Goal: Task Accomplishment & Management: Manage account settings

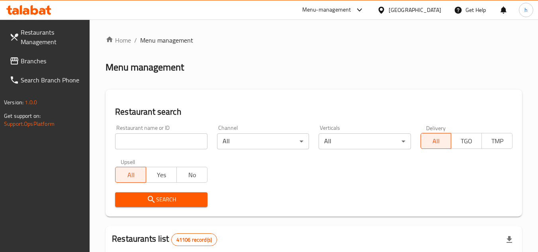
click at [49, 64] on span "Branches" at bounding box center [52, 61] width 63 height 10
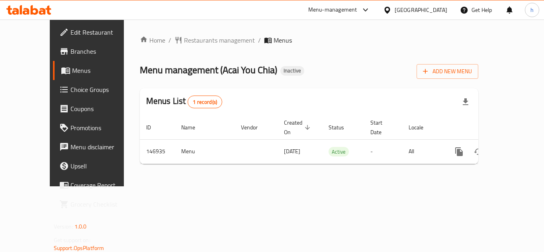
click at [342, 6] on div "Menu-management" at bounding box center [332, 10] width 49 height 10
click at [303, 72] on div "All Plugins Global Quality Control Center Menu-management Restaurant-Management" at bounding box center [311, 61] width 119 height 71
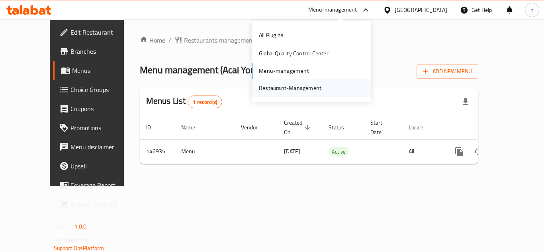
click at [303, 86] on div "Restaurant-Management" at bounding box center [290, 88] width 63 height 9
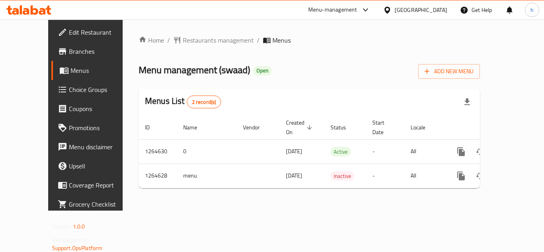
click at [391, 10] on icon at bounding box center [387, 10] width 8 height 8
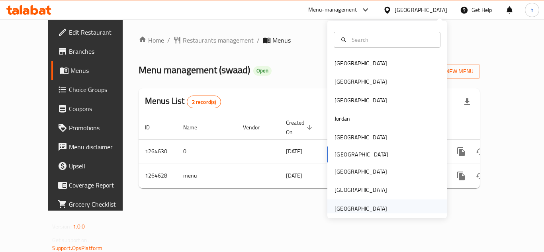
click at [350, 207] on div "[GEOGRAPHIC_DATA]" at bounding box center [360, 208] width 53 height 9
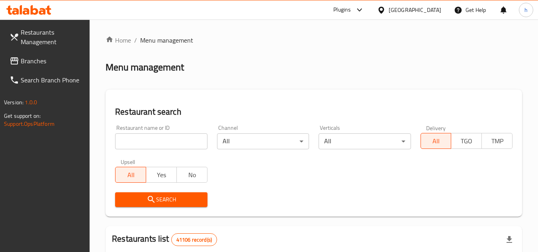
click at [61, 63] on span "Branches" at bounding box center [52, 61] width 63 height 10
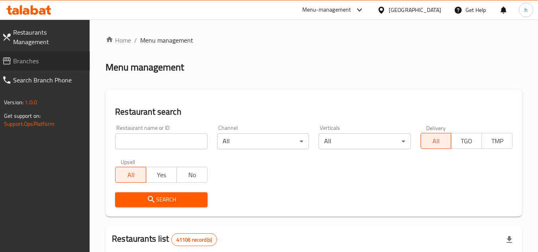
click at [42, 56] on span "Branches" at bounding box center [48, 61] width 70 height 10
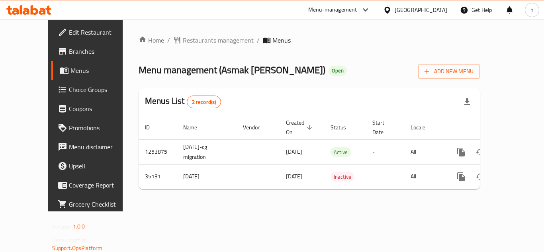
click at [425, 8] on div "[GEOGRAPHIC_DATA]" at bounding box center [421, 10] width 53 height 9
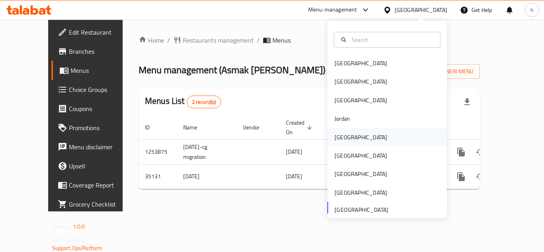
click at [354, 137] on div "[GEOGRAPHIC_DATA]" at bounding box center [386, 137] width 119 height 18
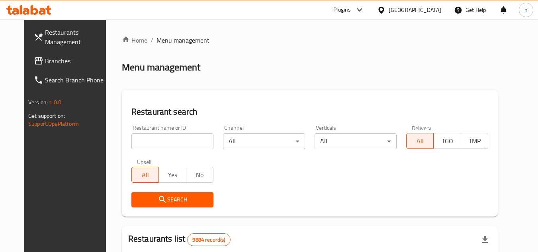
click at [52, 56] on span "Branches" at bounding box center [76, 61] width 63 height 10
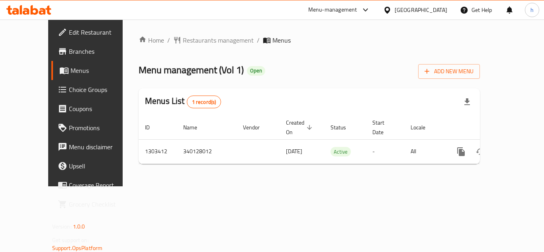
click at [434, 10] on div "Kuwait" at bounding box center [421, 10] width 53 height 9
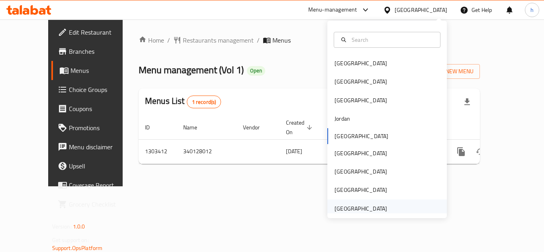
click at [382, 207] on div "[GEOGRAPHIC_DATA]" at bounding box center [360, 208] width 65 height 18
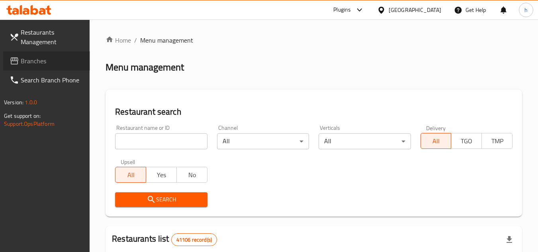
click at [48, 59] on span "Branches" at bounding box center [52, 61] width 63 height 10
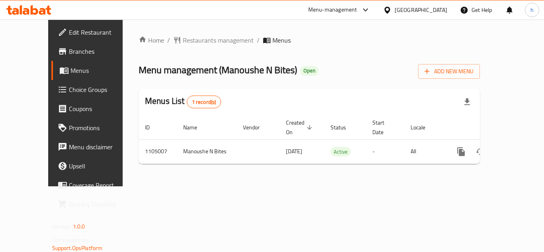
drag, startPoint x: 341, startPoint y: 8, endPoint x: 335, endPoint y: 16, distance: 10.6
click at [340, 8] on div "Menu-management" at bounding box center [332, 10] width 49 height 10
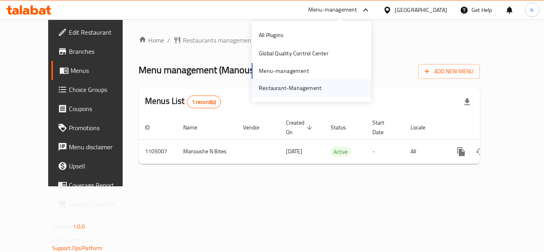
click at [299, 87] on div "Restaurant-Management" at bounding box center [290, 88] width 63 height 9
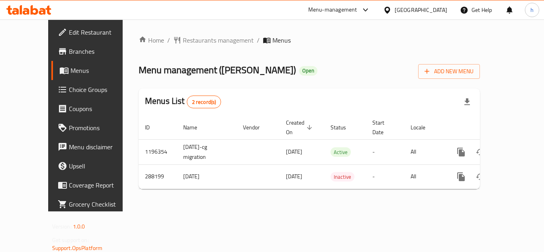
click at [363, 14] on icon at bounding box center [366, 10] width 10 height 10
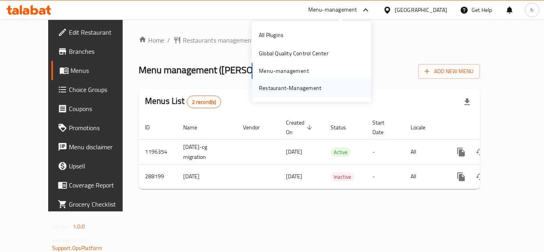
click at [328, 90] on div "Restaurant-Management" at bounding box center [311, 88] width 119 height 18
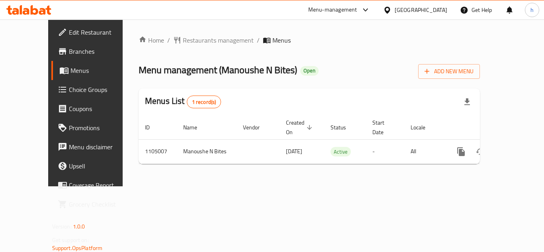
click at [409, 12] on div "[GEOGRAPHIC_DATA]" at bounding box center [421, 10] width 53 height 9
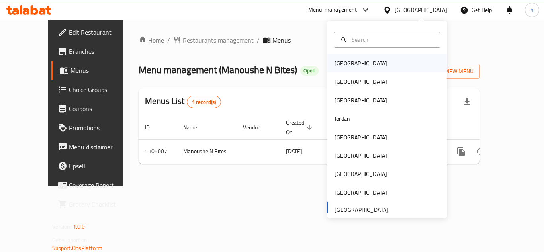
click at [374, 66] on div "Bahrain" at bounding box center [386, 63] width 119 height 18
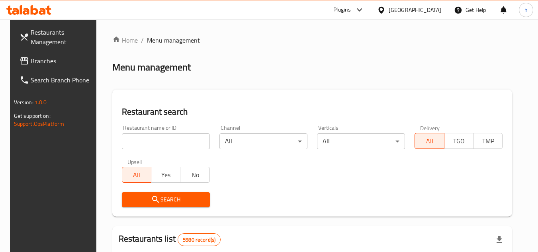
click at [57, 61] on span "Branches" at bounding box center [62, 61] width 63 height 10
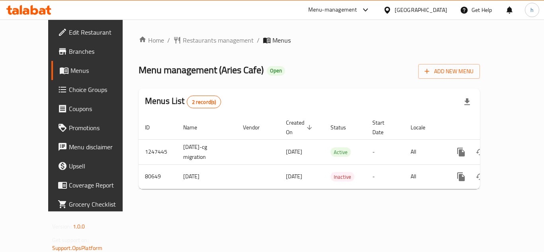
click at [438, 11] on div "Bahrain" at bounding box center [421, 10] width 53 height 9
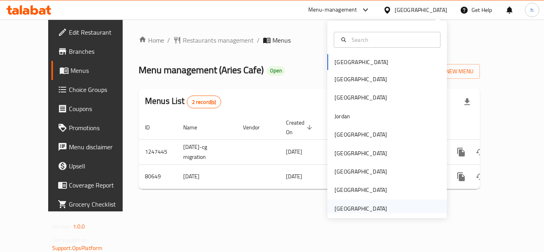
click at [380, 205] on div "[GEOGRAPHIC_DATA]" at bounding box center [360, 208] width 65 height 18
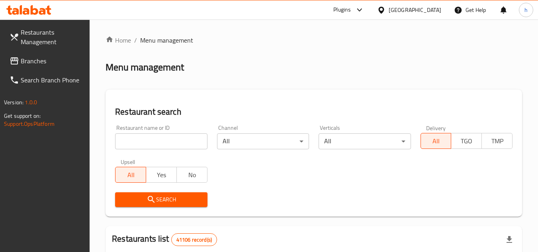
click at [54, 65] on span "Branches" at bounding box center [52, 61] width 63 height 10
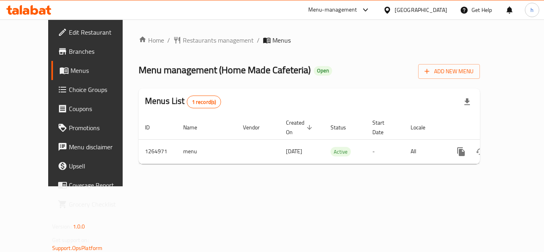
click at [369, 12] on icon at bounding box center [366, 10] width 10 height 10
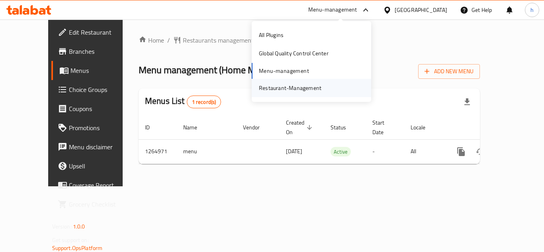
click at [330, 90] on div "Restaurant-Management" at bounding box center [311, 88] width 119 height 18
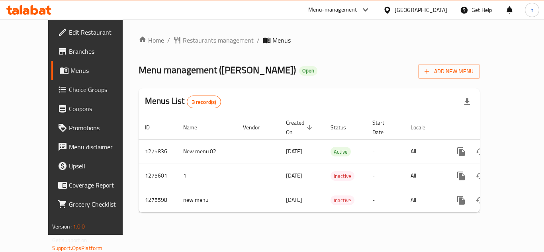
click at [412, 9] on div "[GEOGRAPHIC_DATA]" at bounding box center [421, 10] width 53 height 9
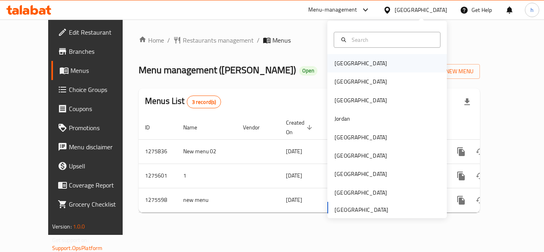
click at [366, 66] on div "Bahrain" at bounding box center [386, 63] width 119 height 18
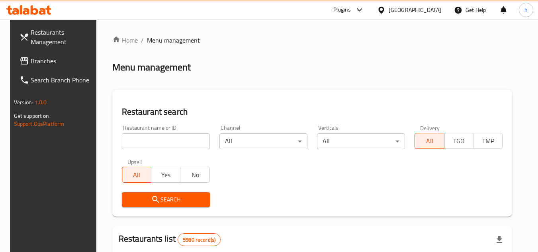
click at [53, 61] on span "Branches" at bounding box center [62, 61] width 63 height 10
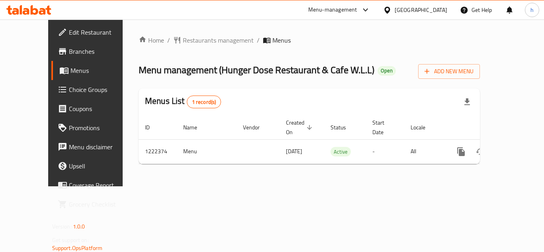
click at [438, 15] on div "[GEOGRAPHIC_DATA]" at bounding box center [415, 9] width 77 height 19
click at [442, 11] on div "[GEOGRAPHIC_DATA]" at bounding box center [421, 10] width 53 height 9
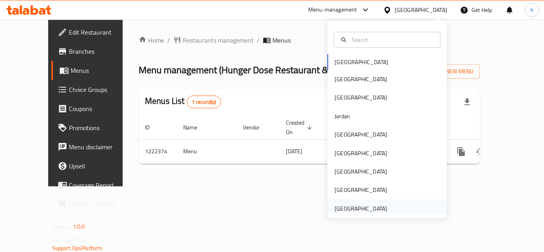
click at [374, 205] on div "[GEOGRAPHIC_DATA]" at bounding box center [360, 208] width 53 height 9
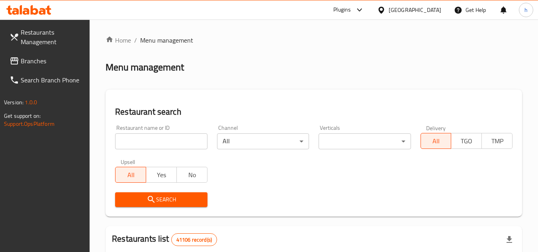
click at [29, 62] on span "Branches" at bounding box center [52, 61] width 63 height 10
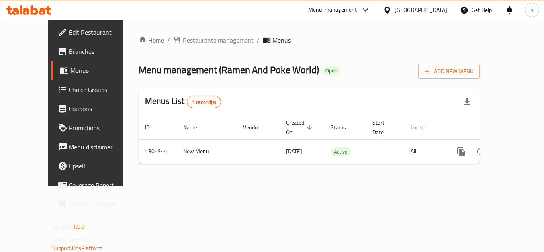
click at [327, 6] on div "Menu-management" at bounding box center [332, 10] width 49 height 10
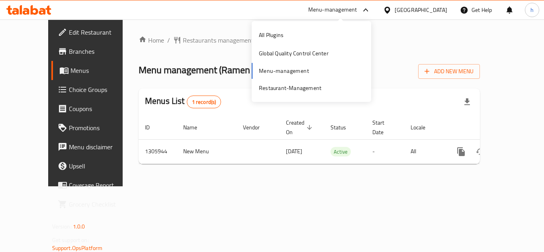
click at [309, 72] on div "All Plugins Global Quality Control Center Menu-management Restaurant-Management" at bounding box center [311, 61] width 119 height 71
click at [306, 88] on div "Restaurant-Management" at bounding box center [290, 88] width 63 height 9
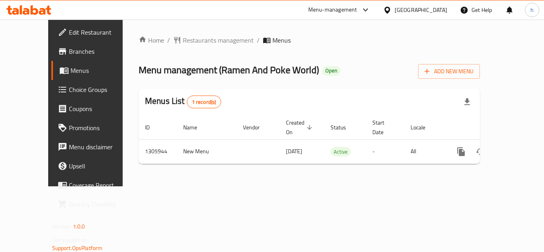
click at [69, 55] on span "Branches" at bounding box center [101, 52] width 64 height 10
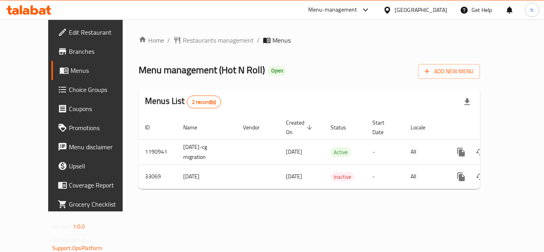
click at [434, 6] on div "[GEOGRAPHIC_DATA]" at bounding box center [421, 10] width 53 height 9
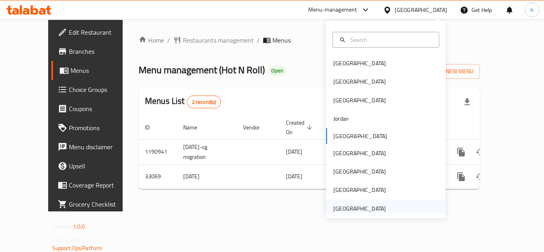
click at [371, 206] on div "[GEOGRAPHIC_DATA]" at bounding box center [359, 208] width 53 height 9
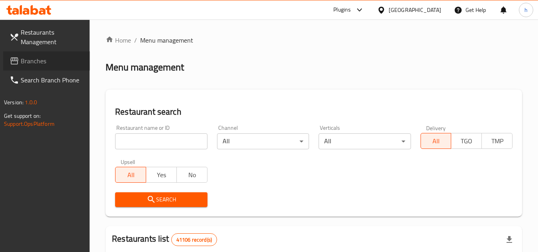
click at [57, 61] on span "Branches" at bounding box center [52, 61] width 63 height 10
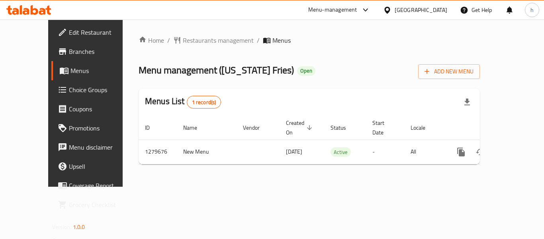
click at [407, 7] on div "[GEOGRAPHIC_DATA]" at bounding box center [421, 10] width 53 height 9
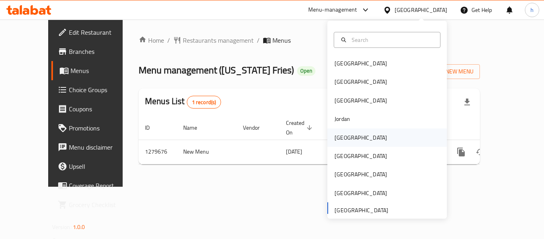
click at [342, 135] on div "[GEOGRAPHIC_DATA]" at bounding box center [360, 137] width 53 height 9
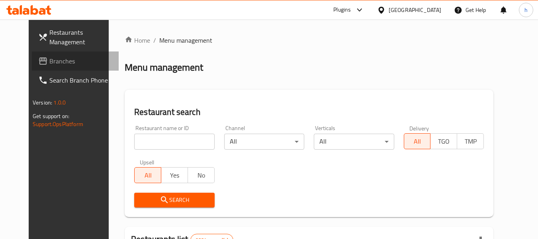
click at [49, 58] on span "Branches" at bounding box center [80, 61] width 63 height 10
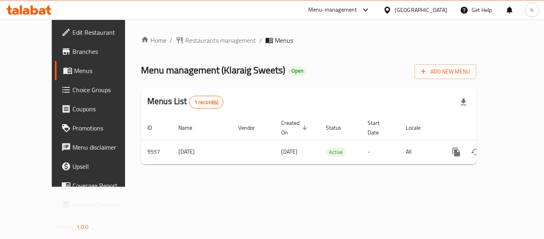
drag, startPoint x: 434, startPoint y: 6, endPoint x: 434, endPoint y: 14, distance: 8.0
click at [434, 6] on div "[GEOGRAPHIC_DATA]" at bounding box center [421, 10] width 53 height 9
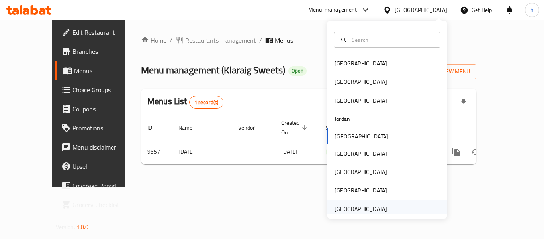
click at [380, 209] on div "[GEOGRAPHIC_DATA]" at bounding box center [360, 208] width 65 height 18
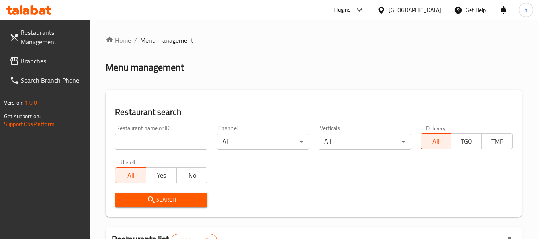
click at [31, 65] on span "Branches" at bounding box center [52, 61] width 63 height 10
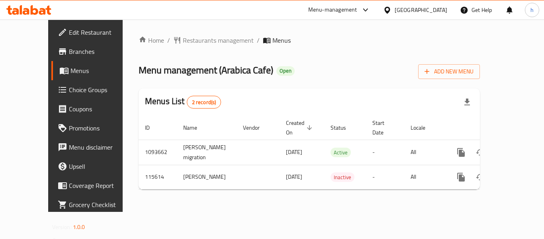
click at [435, 11] on div "[GEOGRAPHIC_DATA]" at bounding box center [421, 10] width 53 height 9
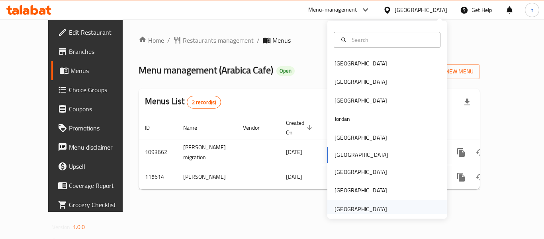
click at [351, 205] on div "[GEOGRAPHIC_DATA]" at bounding box center [360, 208] width 53 height 9
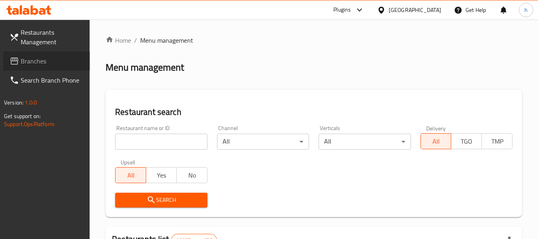
click at [41, 62] on span "Branches" at bounding box center [52, 61] width 63 height 10
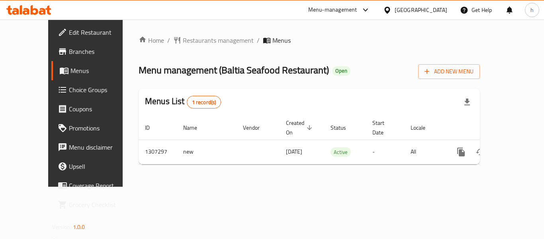
click at [356, 7] on div "Menu-management" at bounding box center [332, 10] width 49 height 10
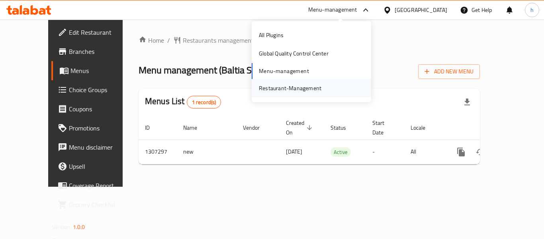
click at [318, 82] on div "Restaurant-Management" at bounding box center [289, 88] width 75 height 18
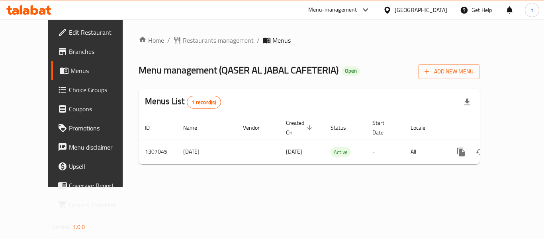
drag, startPoint x: 332, startPoint y: 12, endPoint x: 332, endPoint y: 16, distance: 4.4
click at [332, 12] on div "Menu-management" at bounding box center [332, 10] width 49 height 10
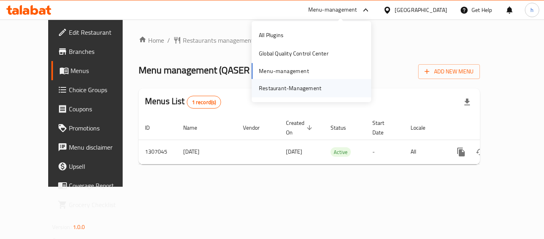
click at [309, 84] on div "Restaurant-Management" at bounding box center [290, 88] width 63 height 9
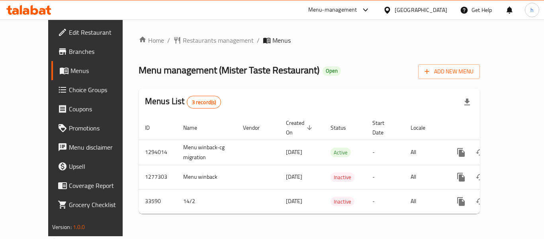
click at [341, 12] on div "Menu-management" at bounding box center [332, 10] width 49 height 10
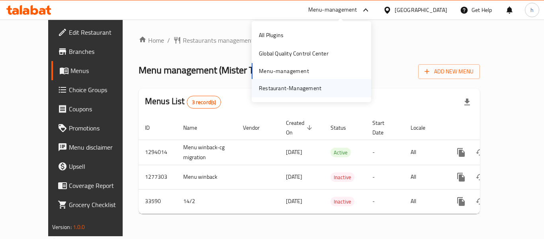
click at [316, 90] on div "Restaurant-Management" at bounding box center [290, 88] width 63 height 9
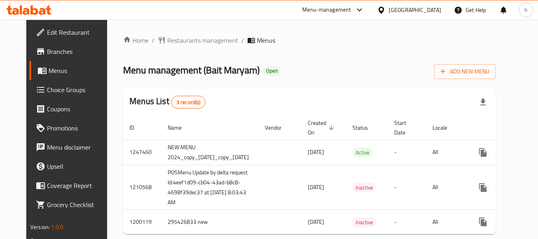
click at [428, 11] on div "[GEOGRAPHIC_DATA]" at bounding box center [415, 10] width 53 height 9
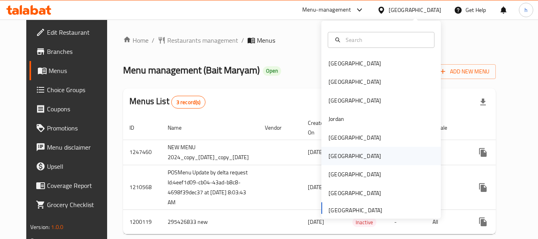
click at [332, 159] on div "[GEOGRAPHIC_DATA]" at bounding box center [355, 155] width 53 height 9
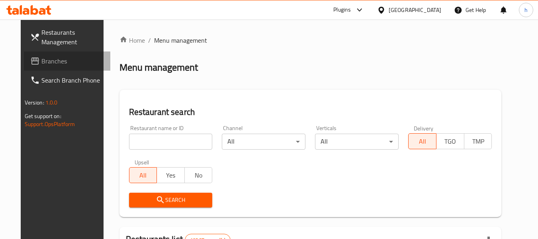
click at [44, 62] on span "Branches" at bounding box center [72, 61] width 63 height 10
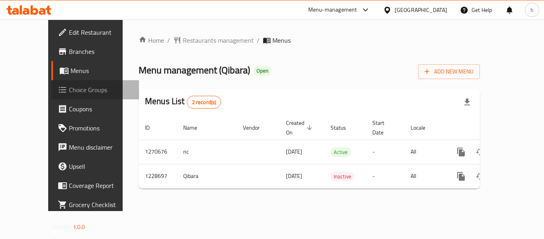
click at [69, 87] on span "Choice Groups" at bounding box center [101, 90] width 64 height 10
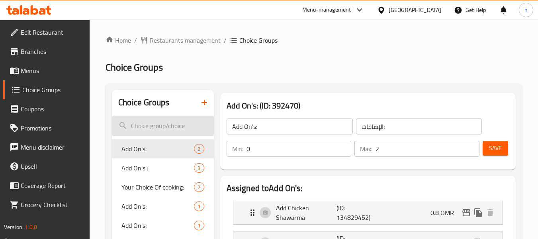
click at [153, 121] on input "search" at bounding box center [163, 125] width 102 height 20
paste input "Your choice of spicy:"
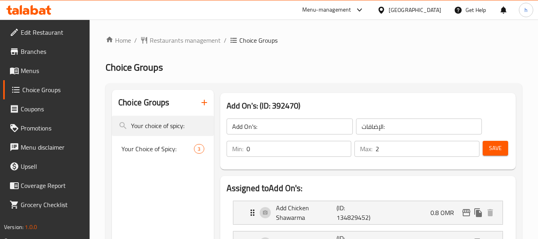
type input "Your choice of spicy:"
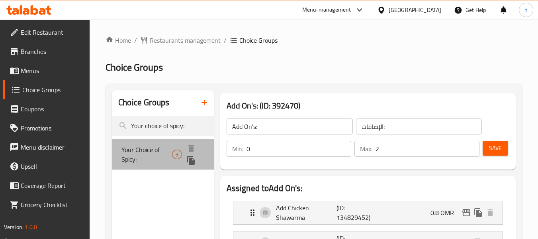
click at [159, 147] on span "Your Choice of Spicy:" at bounding box center [146, 154] width 51 height 19
type input "Your Choice of Spicy:"
type input "اختيارك من سبايسي:"
type input "1"
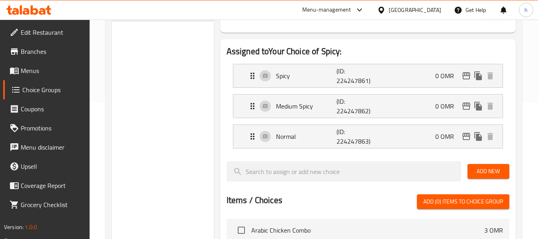
scroll to position [159, 0]
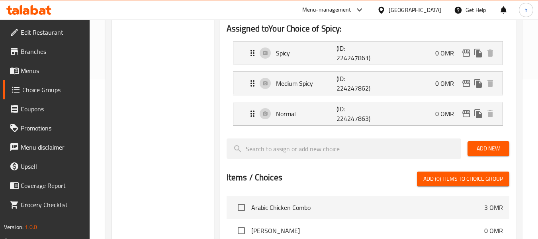
click at [389, 9] on div at bounding box center [383, 10] width 12 height 9
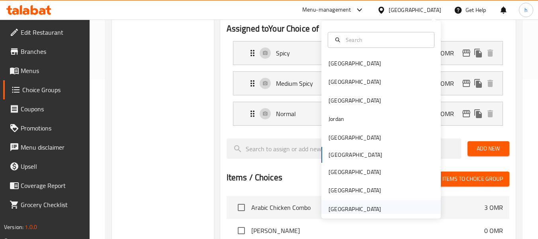
click at [354, 207] on div "[GEOGRAPHIC_DATA]" at bounding box center [355, 208] width 53 height 9
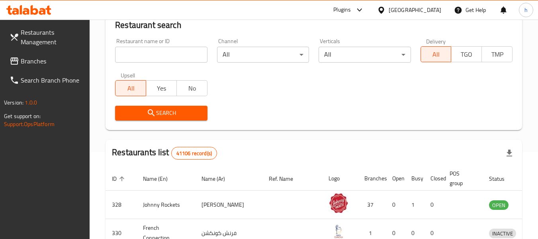
scroll to position [159, 0]
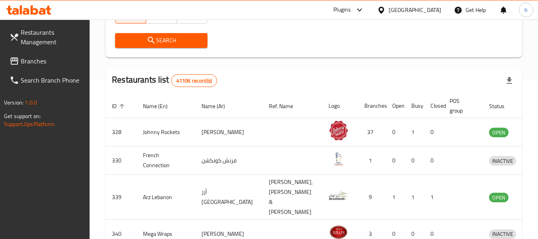
click at [45, 63] on span "Branches" at bounding box center [52, 61] width 63 height 10
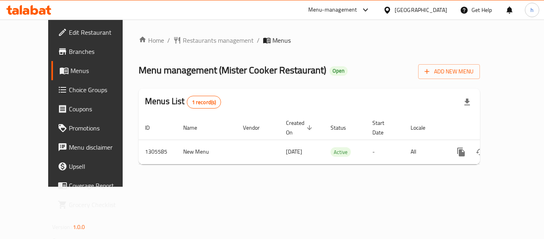
click at [332, 14] on div "Menu-management" at bounding box center [332, 10] width 49 height 10
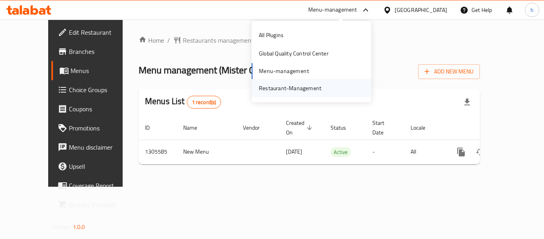
click at [308, 88] on div "Restaurant-Management" at bounding box center [290, 88] width 63 height 9
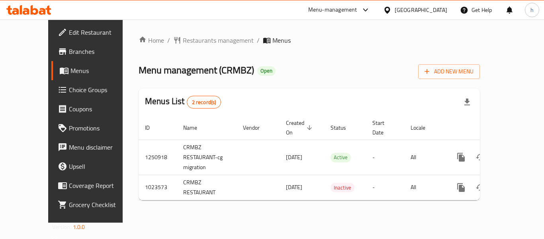
click at [428, 8] on div "[GEOGRAPHIC_DATA]" at bounding box center [421, 10] width 53 height 9
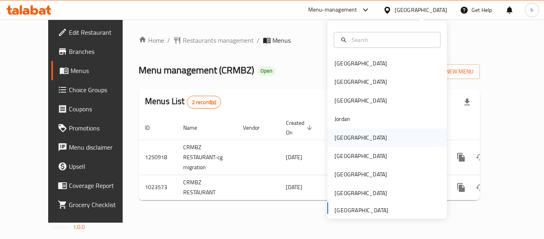
click at [353, 139] on div "[GEOGRAPHIC_DATA]" at bounding box center [386, 137] width 119 height 18
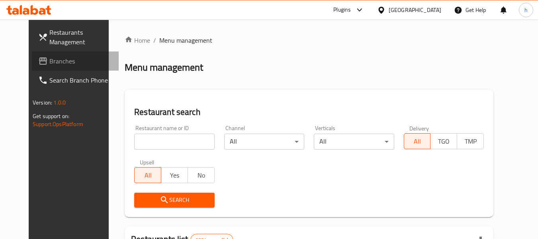
click at [32, 55] on link "Branches" at bounding box center [75, 60] width 87 height 19
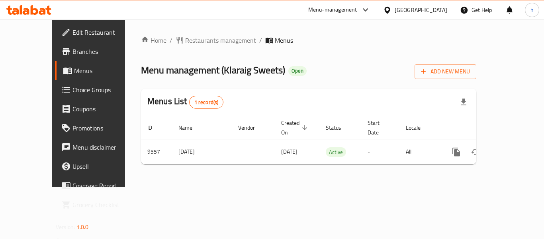
click at [441, 6] on div "Kuwait" at bounding box center [421, 10] width 53 height 9
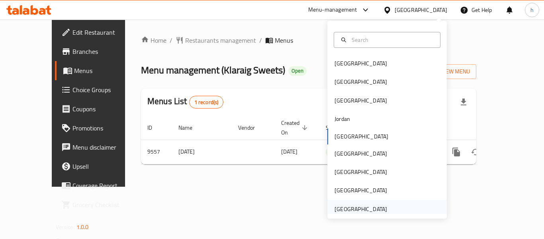
click at [393, 205] on div "[GEOGRAPHIC_DATA]" at bounding box center [386, 208] width 119 height 18
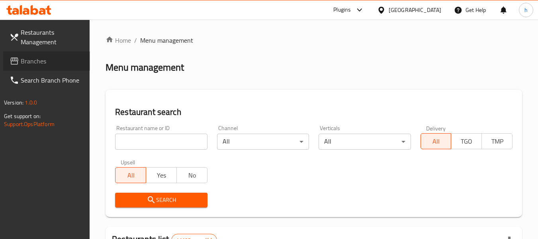
click at [25, 56] on span "Branches" at bounding box center [52, 61] width 63 height 10
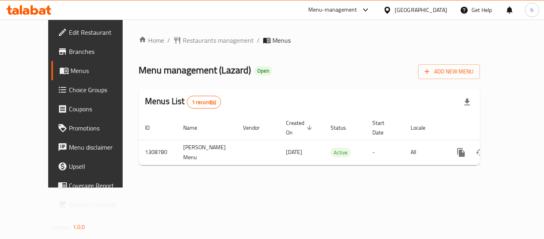
click at [342, 15] on div "Menu-management" at bounding box center [339, 9] width 75 height 19
click at [340, 8] on div "Menu-management" at bounding box center [332, 10] width 49 height 10
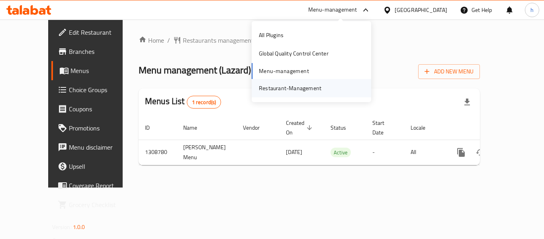
click at [301, 79] on div "Restaurant-Management" at bounding box center [289, 88] width 75 height 18
